Goal: Task Accomplishment & Management: Complete application form

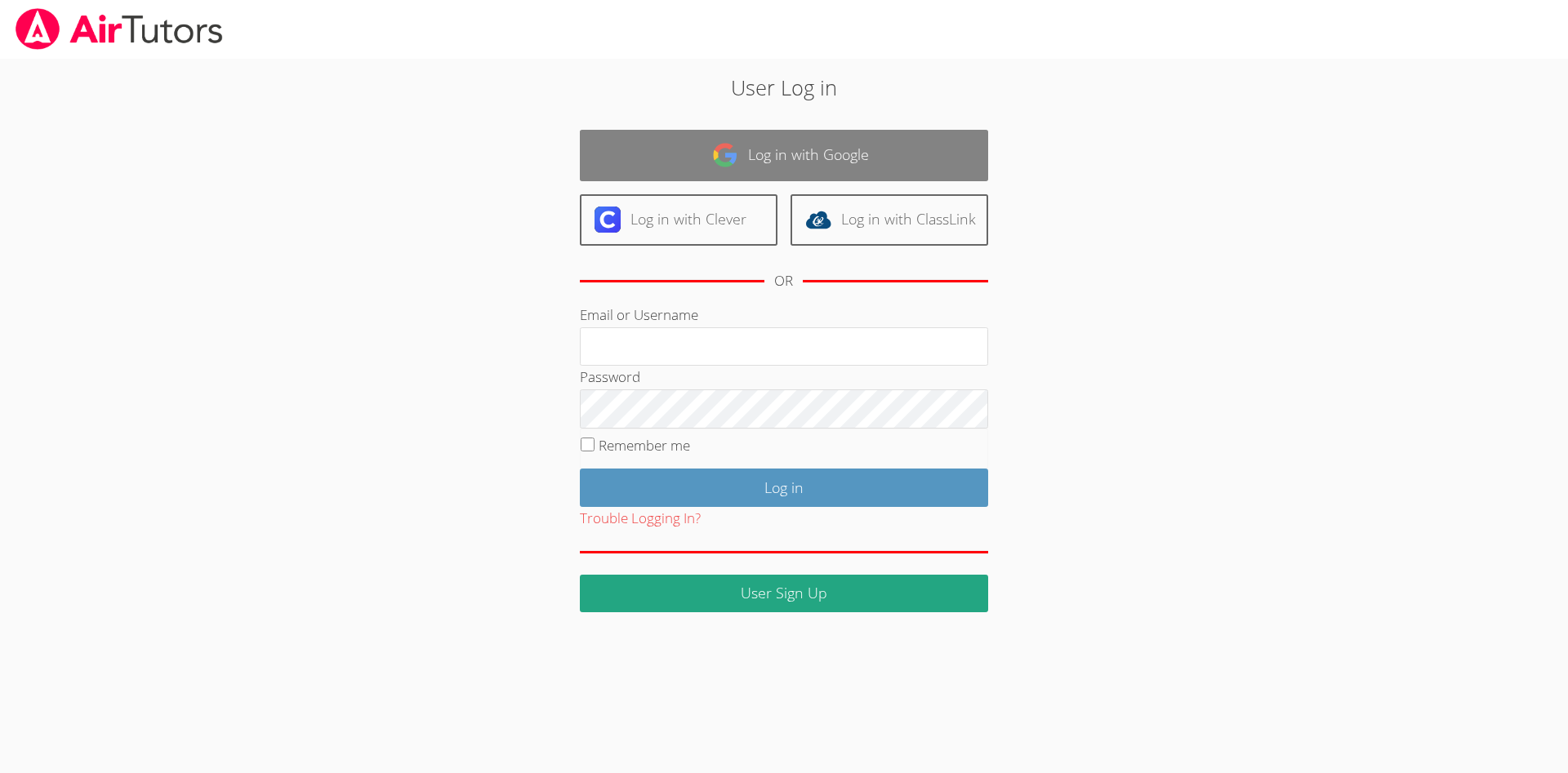
click at [888, 156] on link "Log in with Google" at bounding box center [784, 155] width 408 height 51
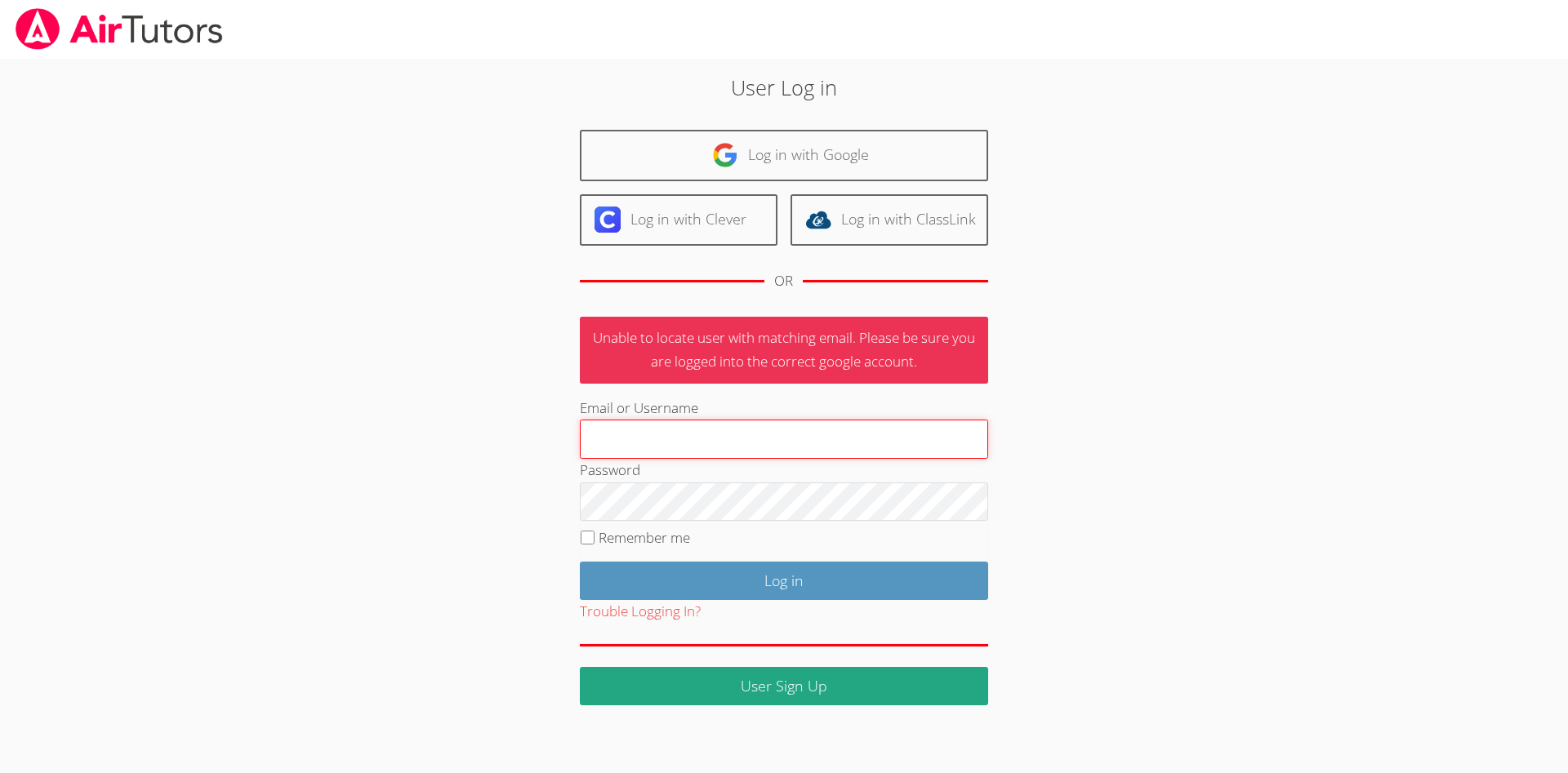
click at [855, 447] on input "Email or Username" at bounding box center [784, 439] width 408 height 39
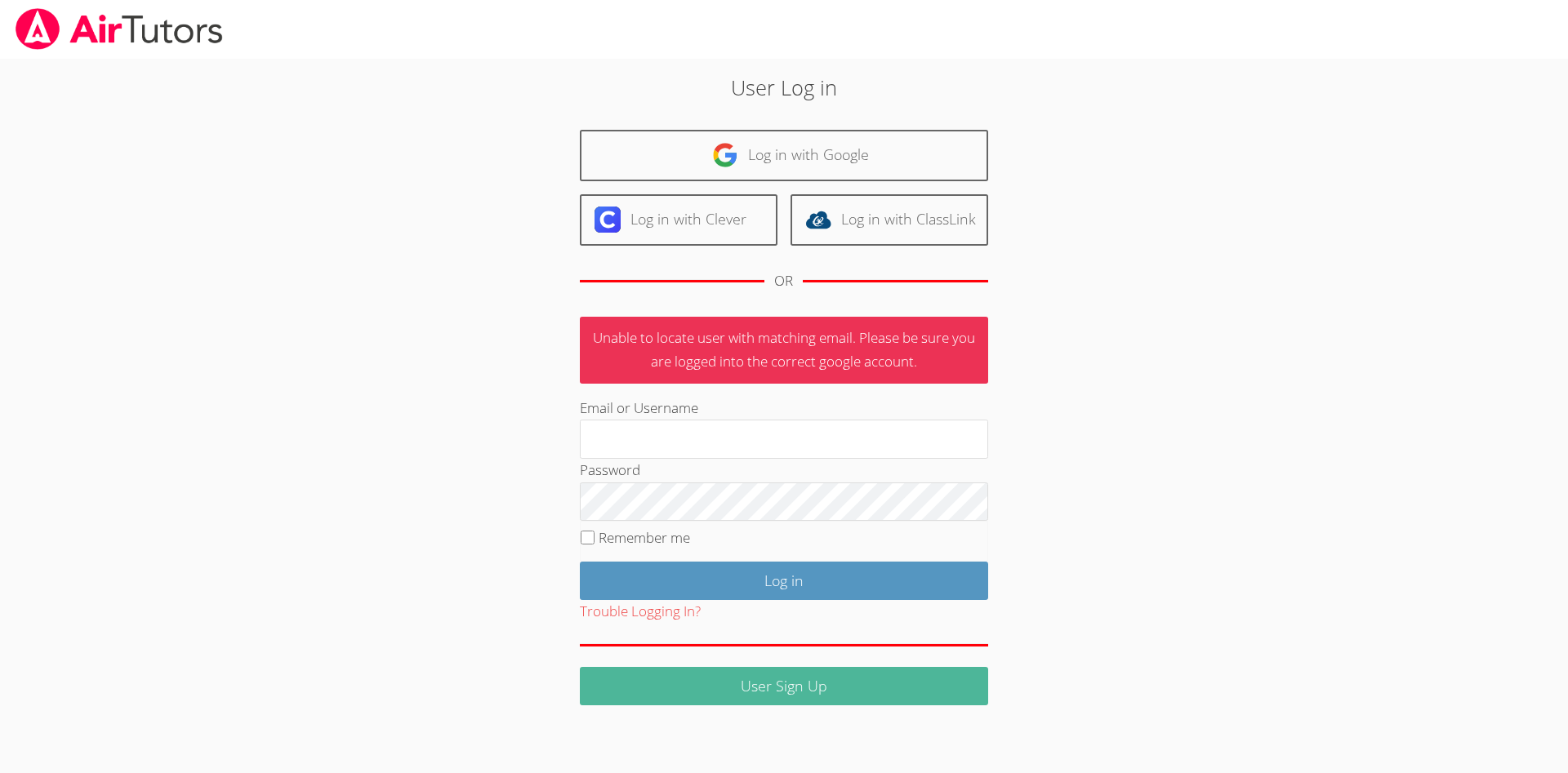
click at [736, 685] on link "User Sign Up" at bounding box center [784, 687] width 408 height 39
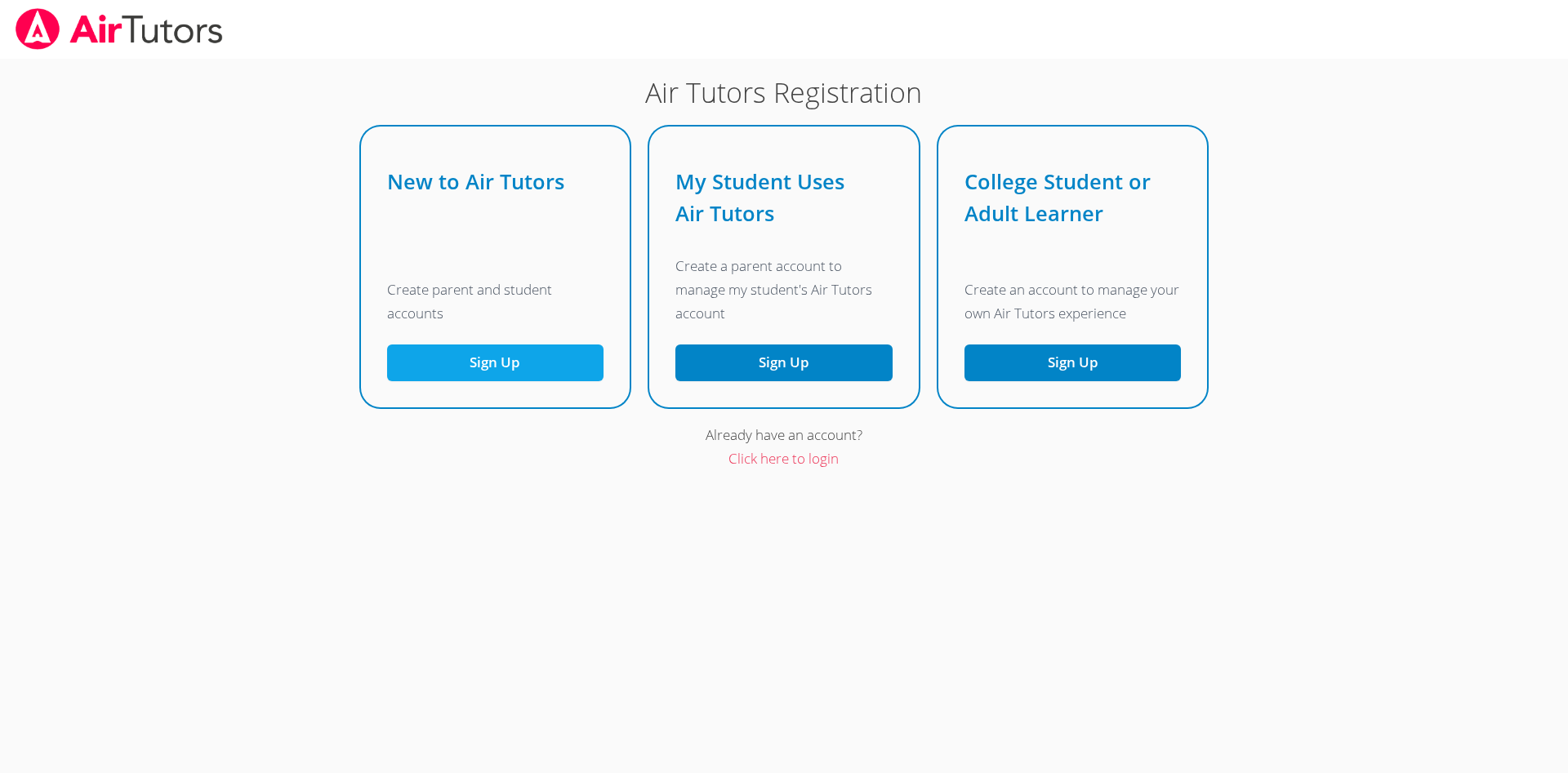
click at [583, 372] on button "Sign Up" at bounding box center [496, 363] width 217 height 37
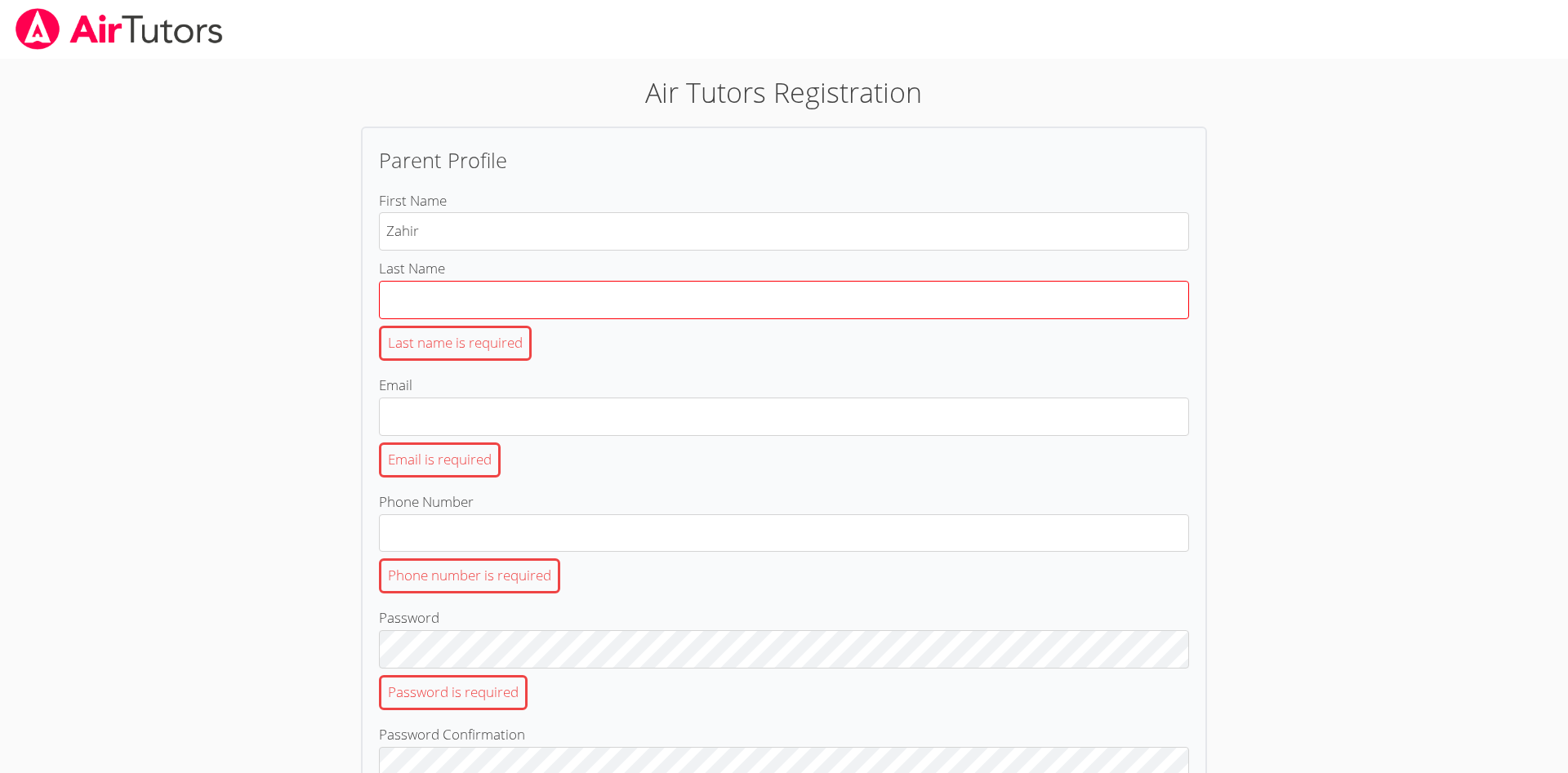
type input "Zahir"
click at [539, 299] on input "Last Name Last name is required" at bounding box center [784, 300] width 811 height 39
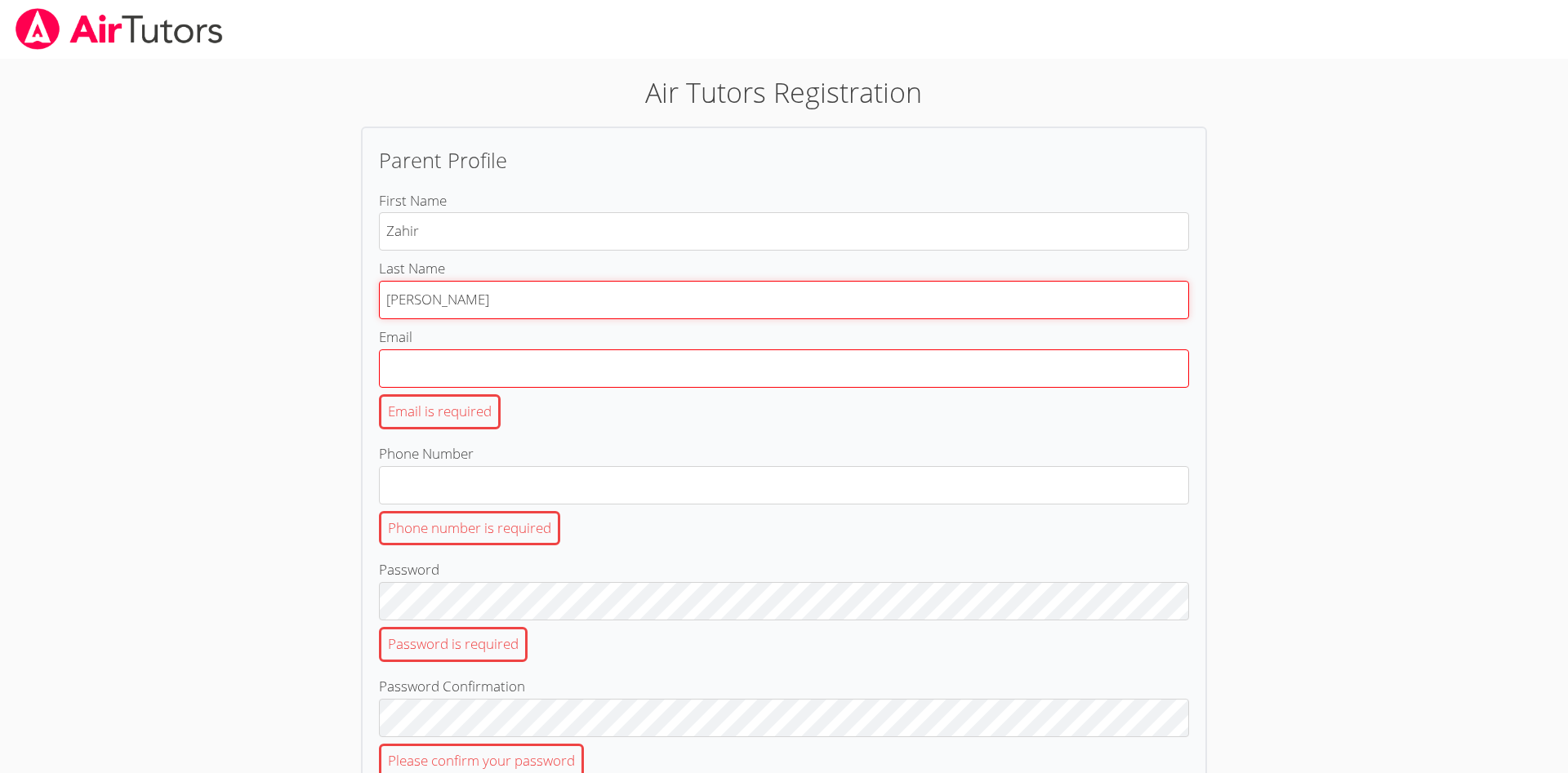
type input "McNeil"
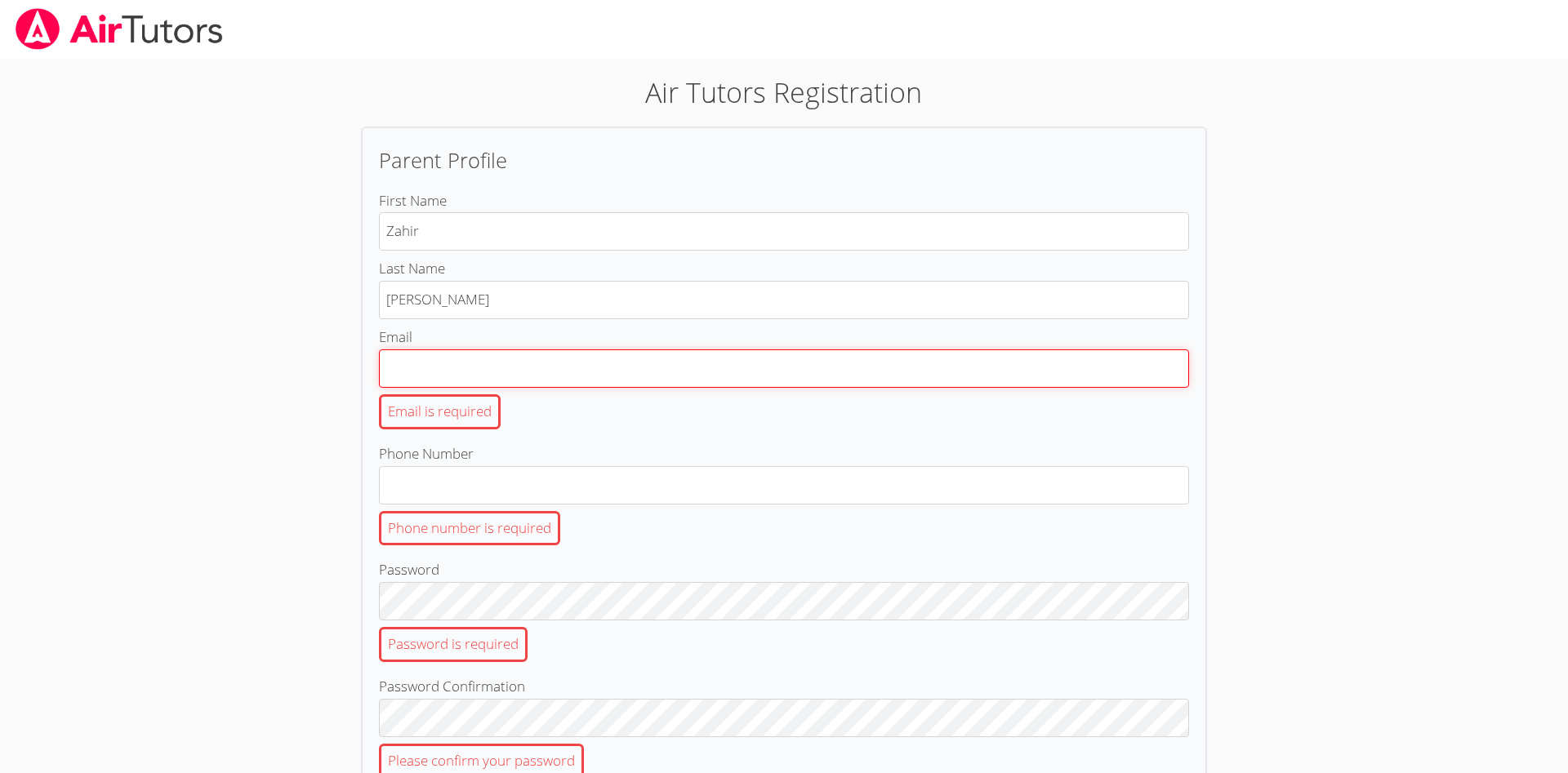
click at [541, 370] on input "Email Email is required" at bounding box center [784, 369] width 811 height 39
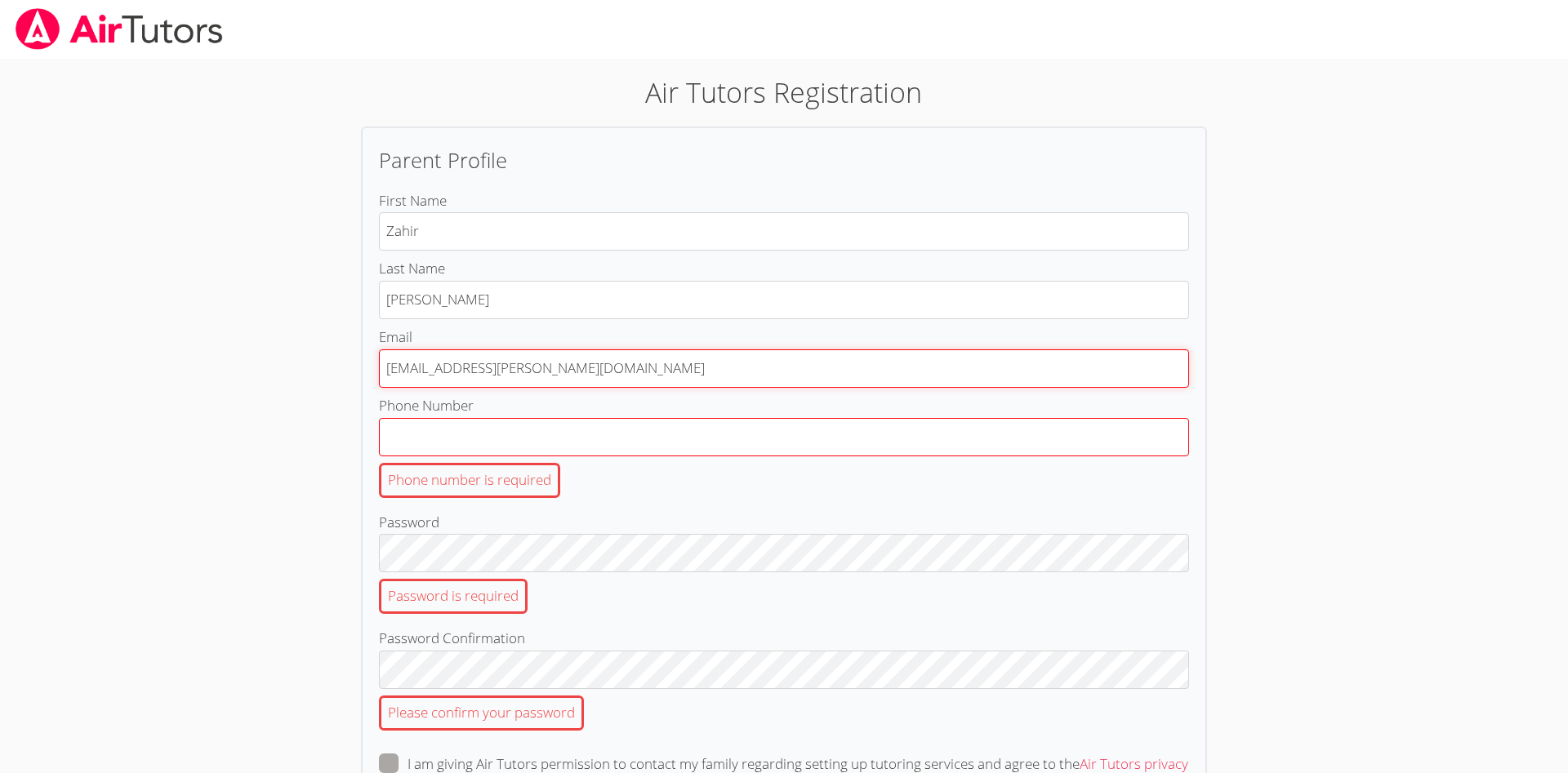
type input "zahir.mcneil@gmail.com"
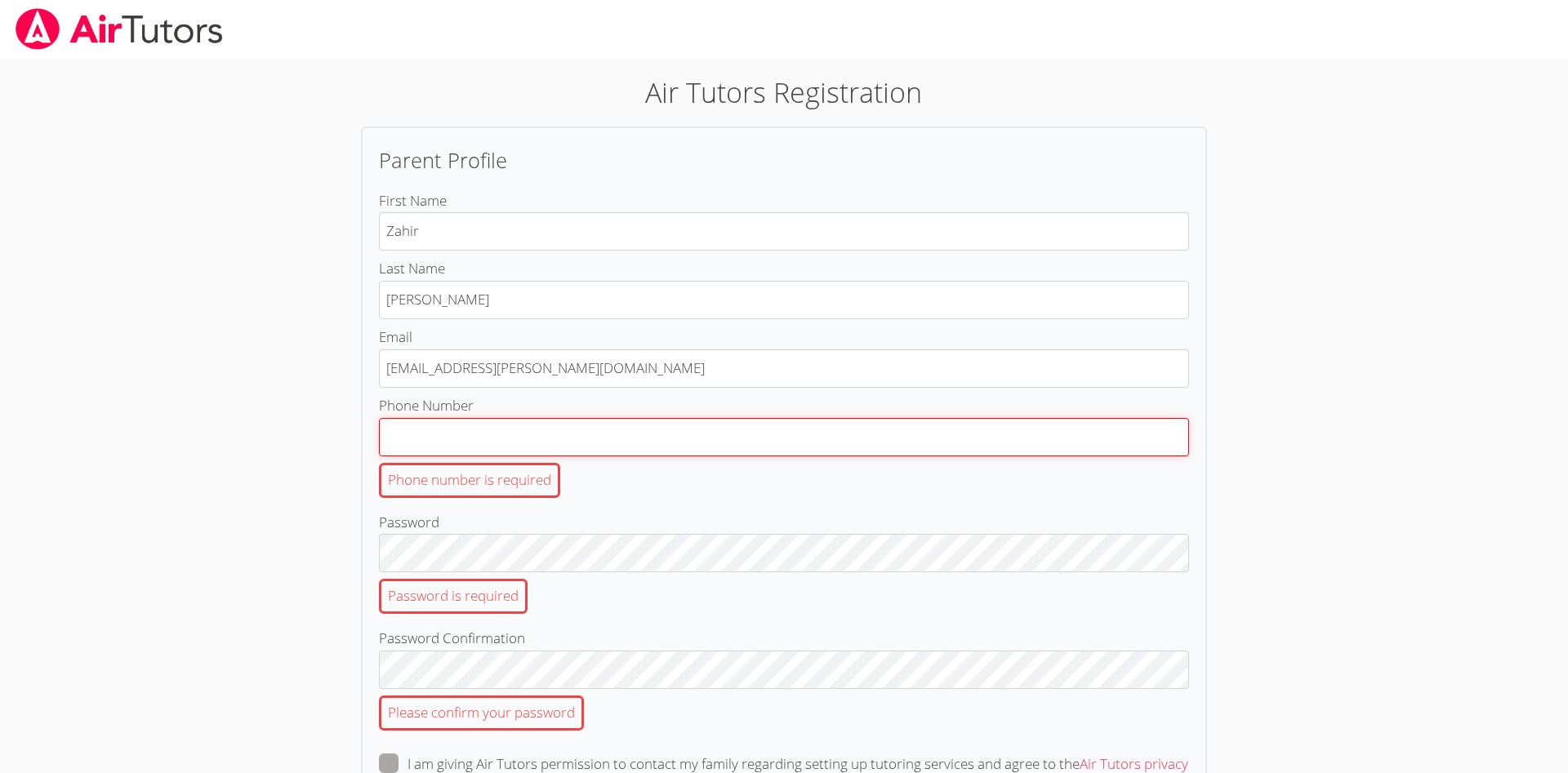
click at [543, 430] on input "Phone Number Phone number is required" at bounding box center [784, 438] width 811 height 39
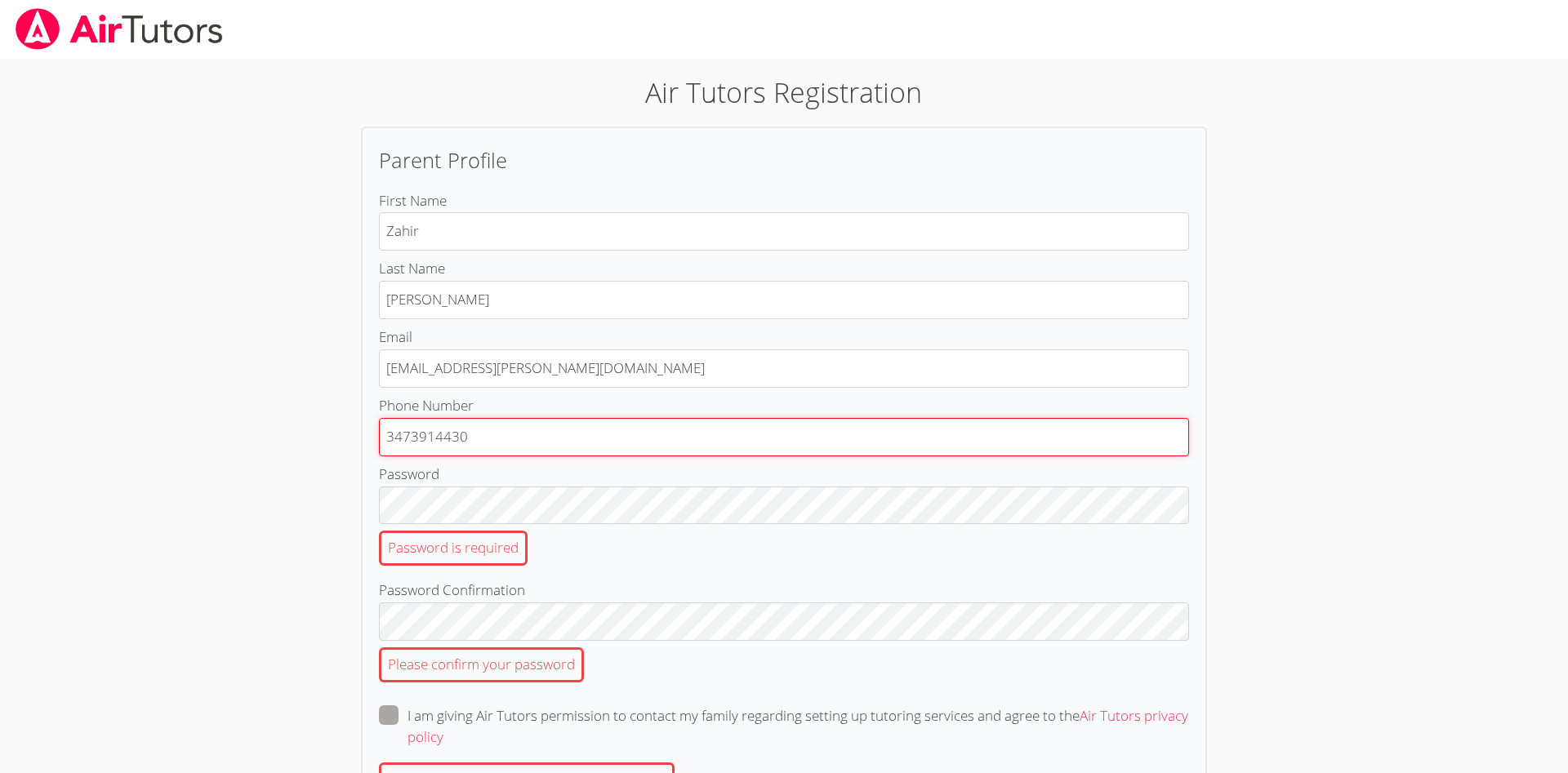
type input "3473914430"
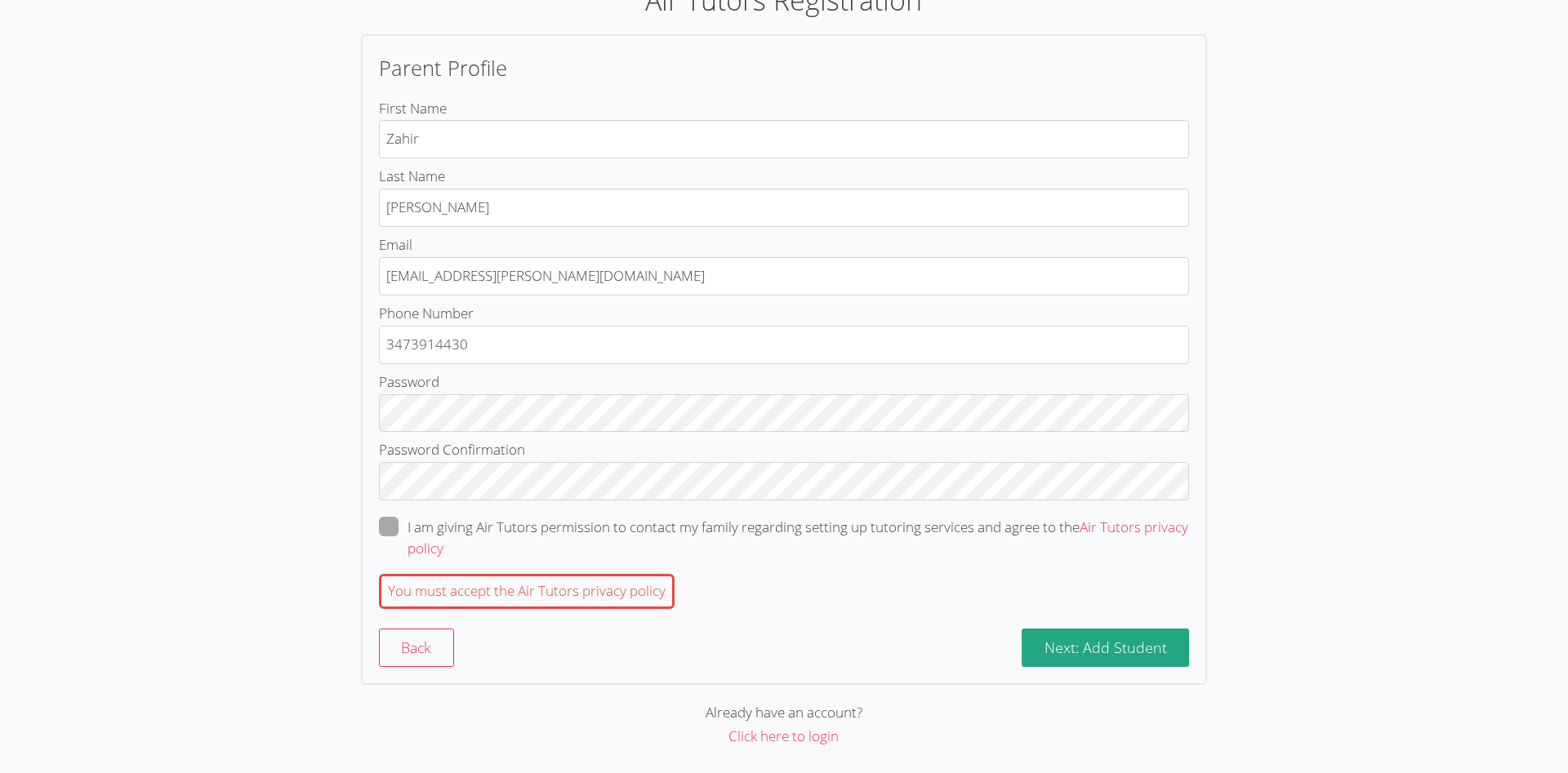
click at [444, 539] on span at bounding box center [444, 548] width 0 height 18
click at [444, 524] on input "I am giving Air Tutors permission to contact my family regarding setting up tut…" at bounding box center [450, 523] width 14 height 14
checkbox input "true"
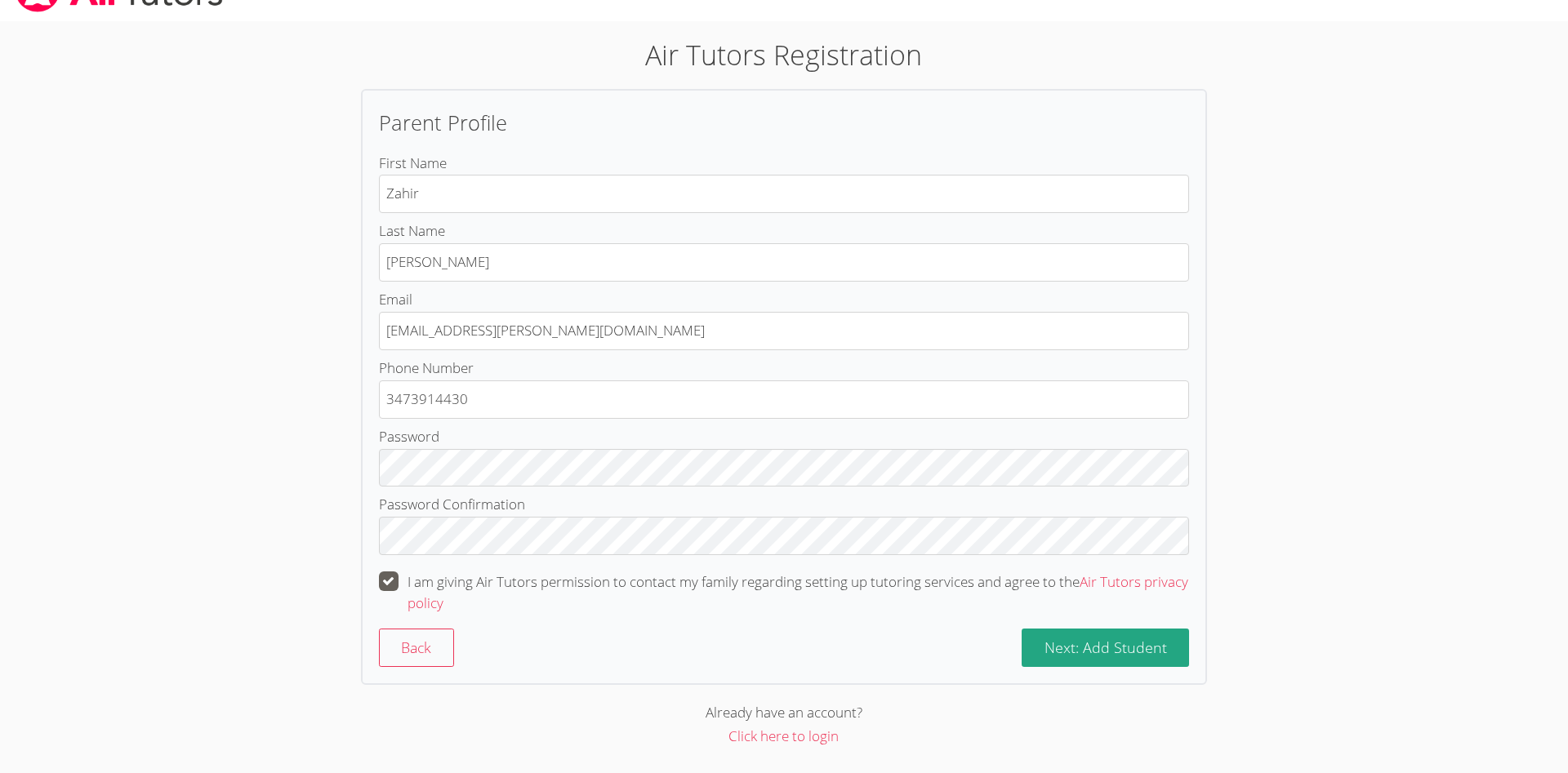
scroll to position [38, 0]
click at [1158, 628] on form "First Name Zahir Last Name McNeil Email zahir.mcneil@gmail.com Phone Number 347…" at bounding box center [784, 409] width 811 height 516
click at [1146, 640] on span "Next: Add Student" at bounding box center [1106, 648] width 122 height 19
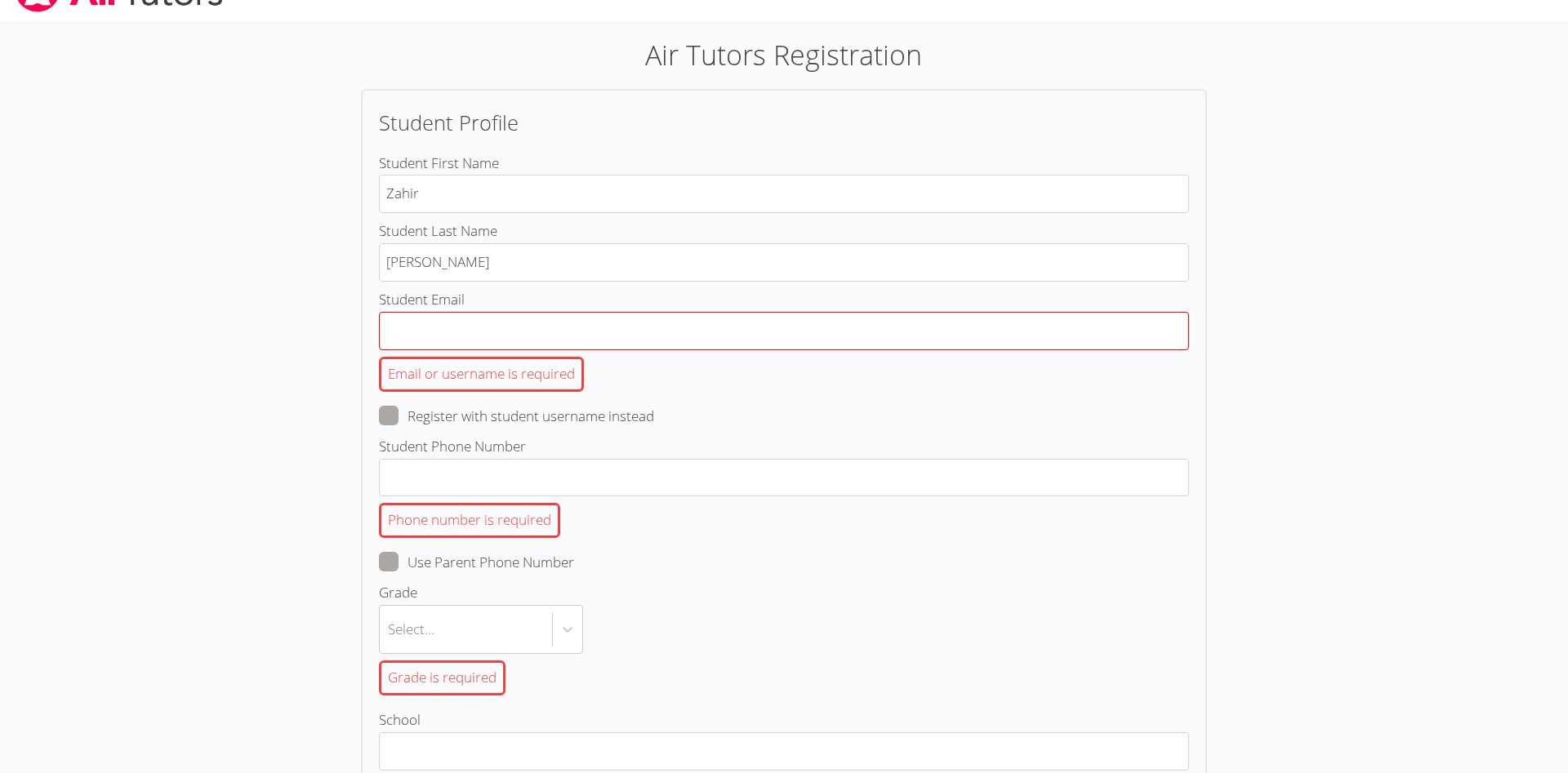
type input "Zahir"
click at [484, 340] on input "Student Email Email or username is required" at bounding box center [784, 331] width 811 height 39
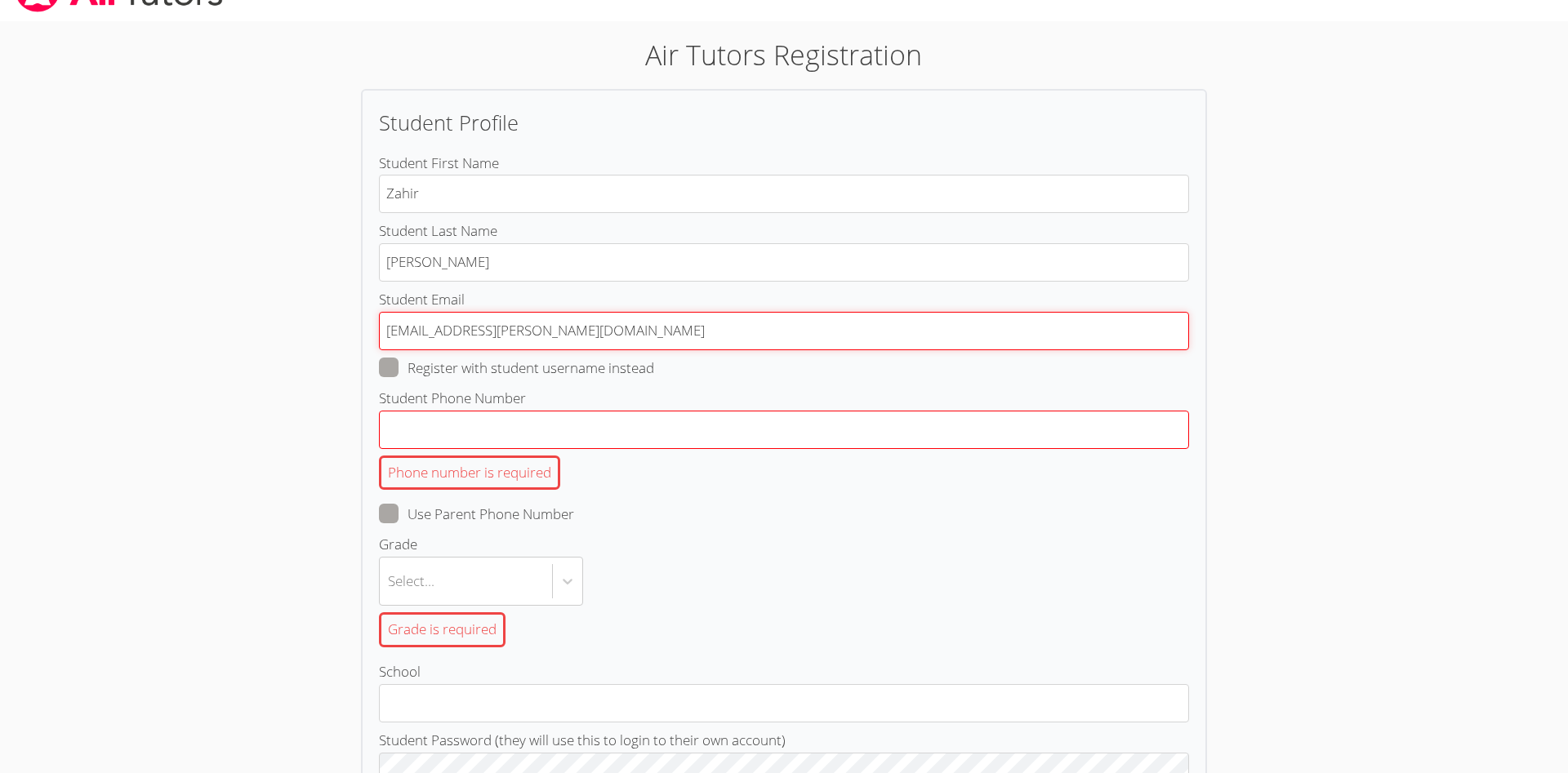
type input "zahir.mcneil@gmail.com"
click at [521, 412] on input "Student Phone Number Phone number is required" at bounding box center [784, 430] width 811 height 39
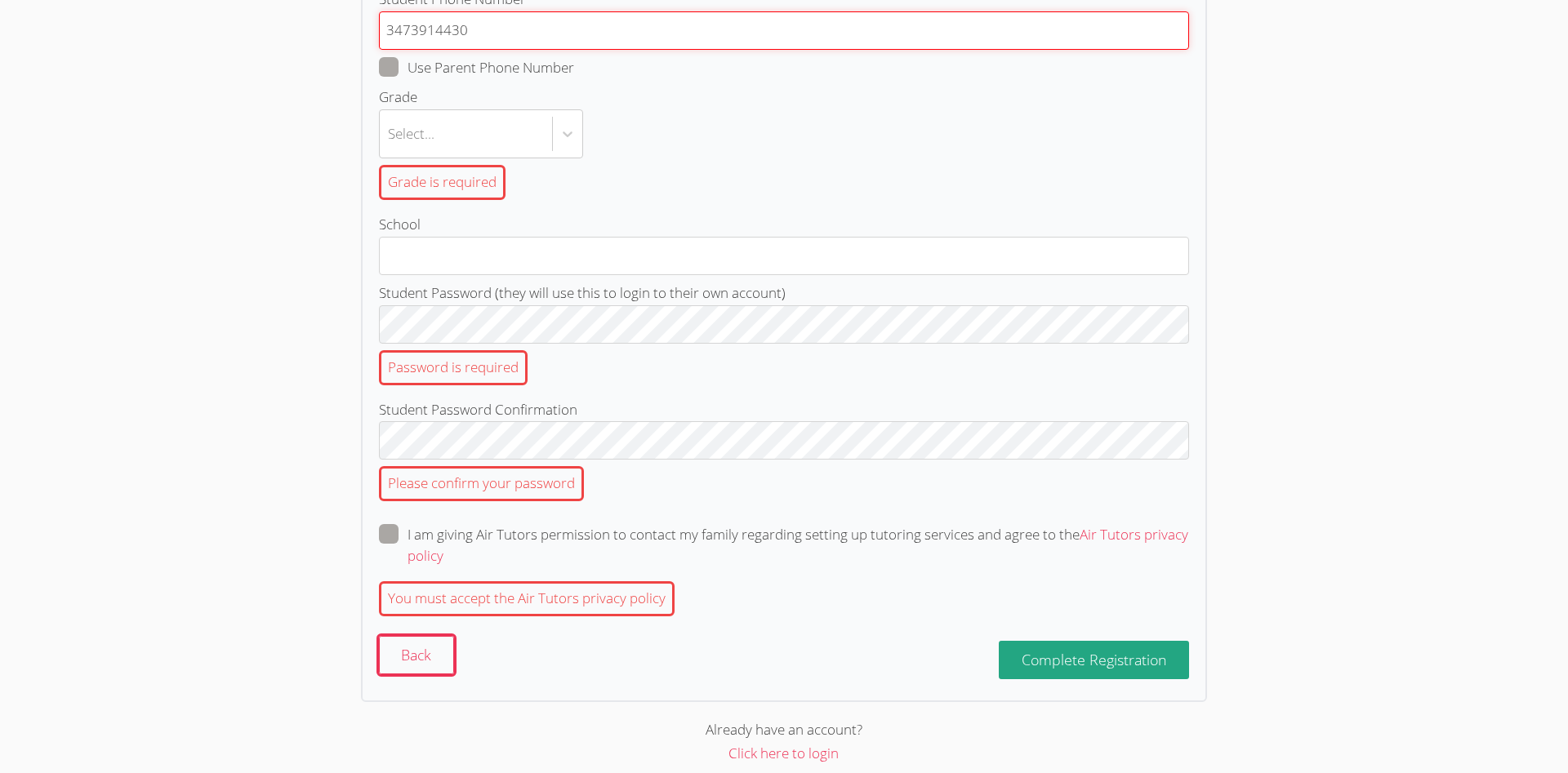
scroll to position [454, 0]
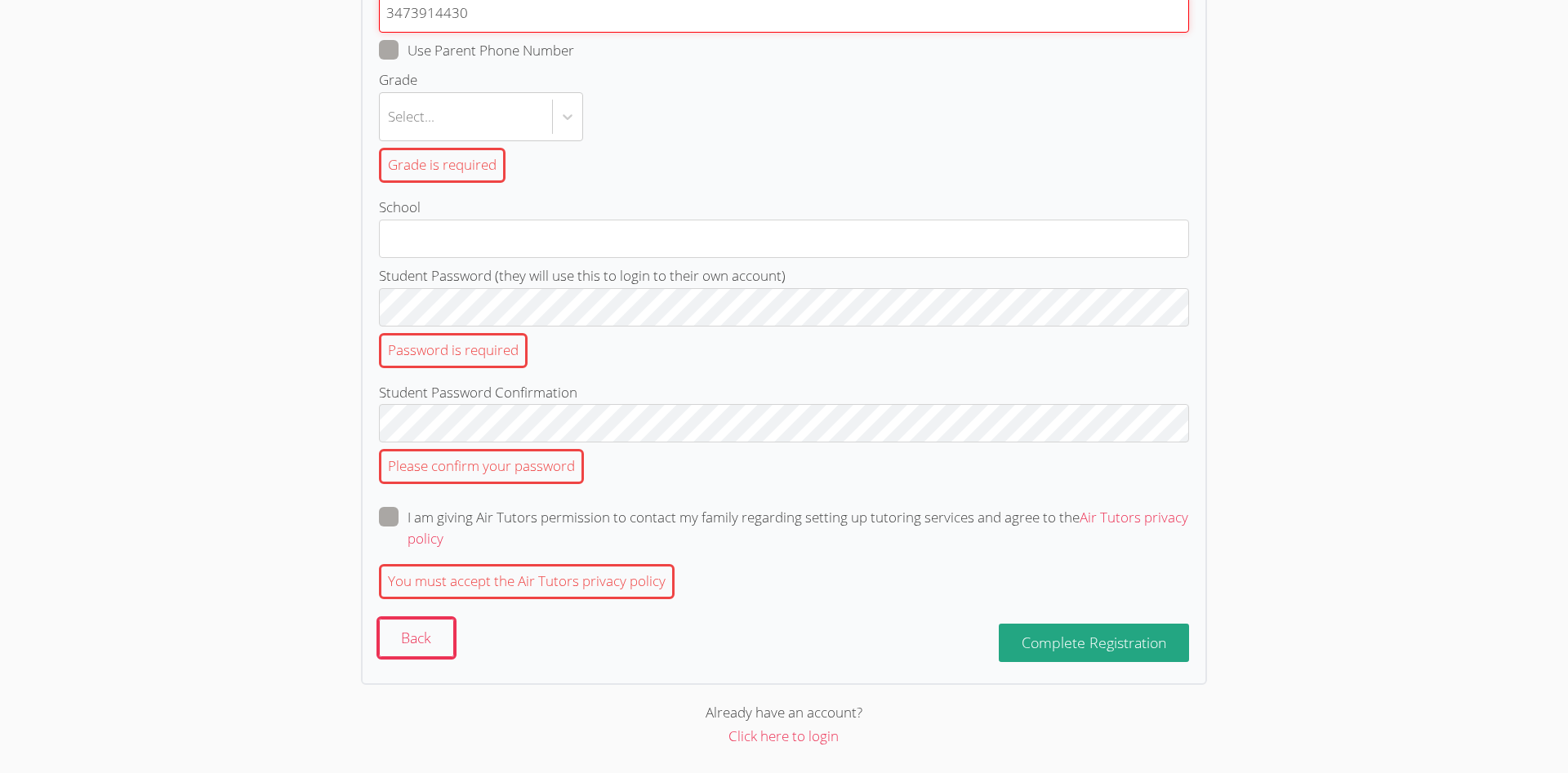
type input "3473914430"
